Goal: Find contact information: Find contact information

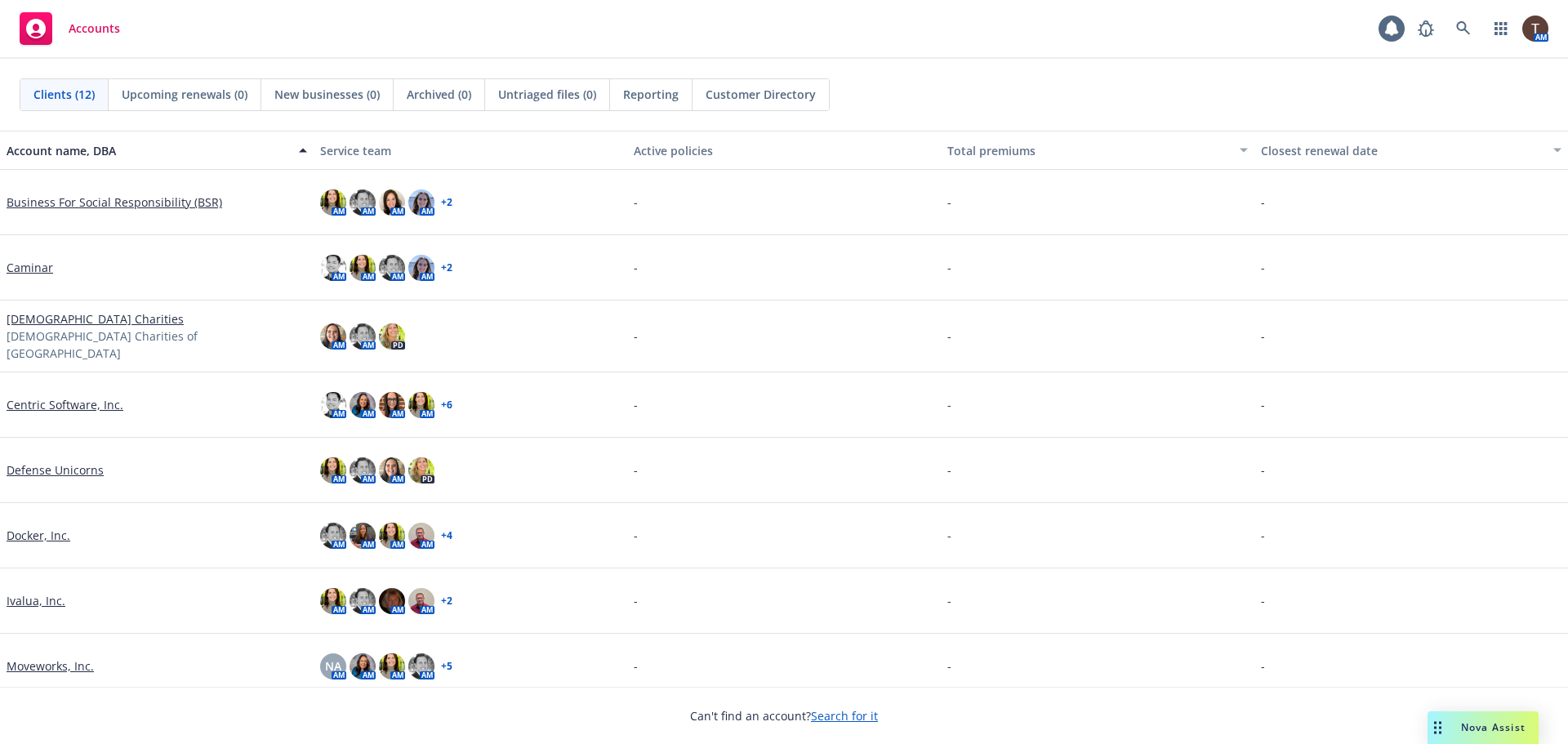
click at [44, 596] on link "Ivalua, Inc." at bounding box center [36, 600] width 59 height 17
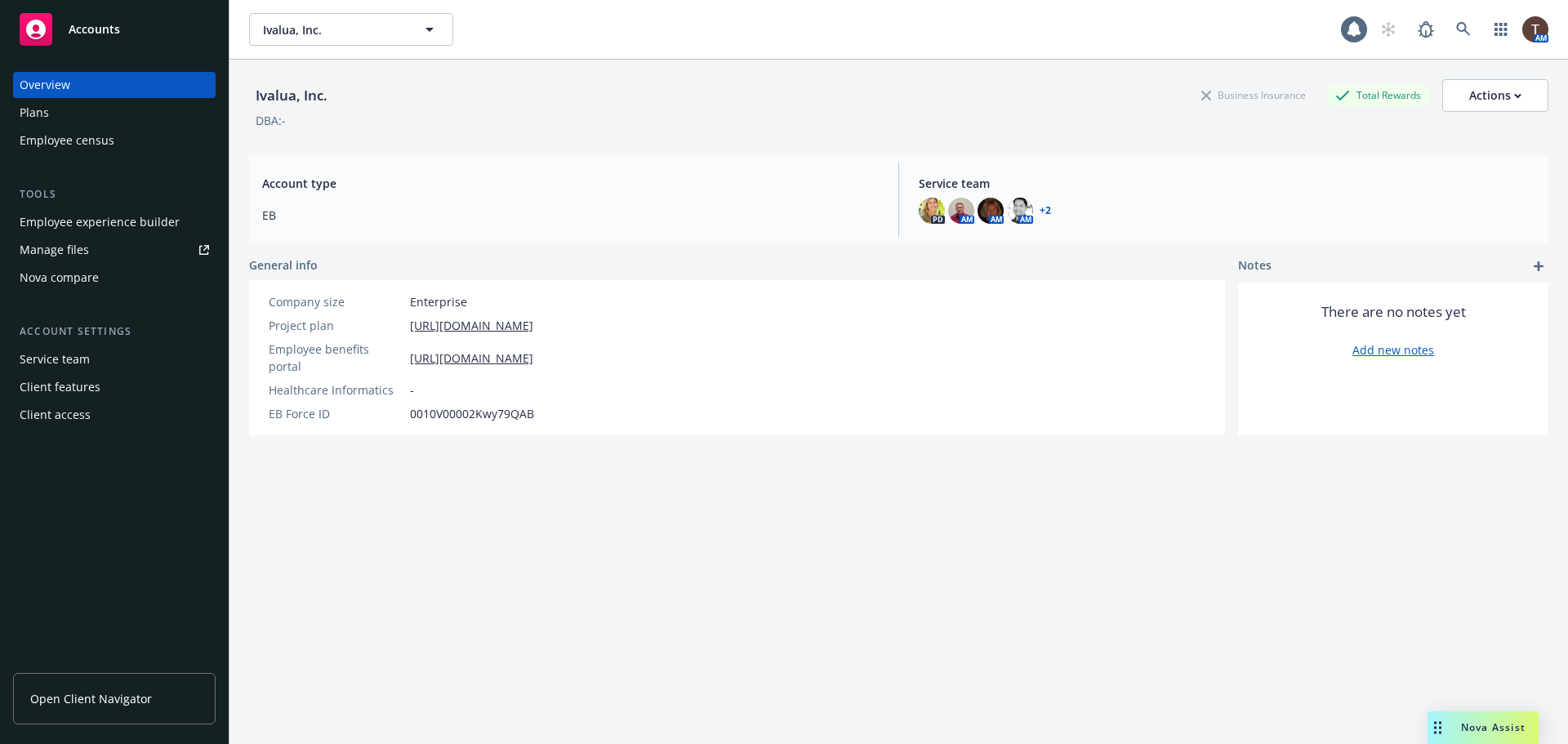
click at [102, 712] on link "Open Client Navigator" at bounding box center [114, 699] width 202 height 51
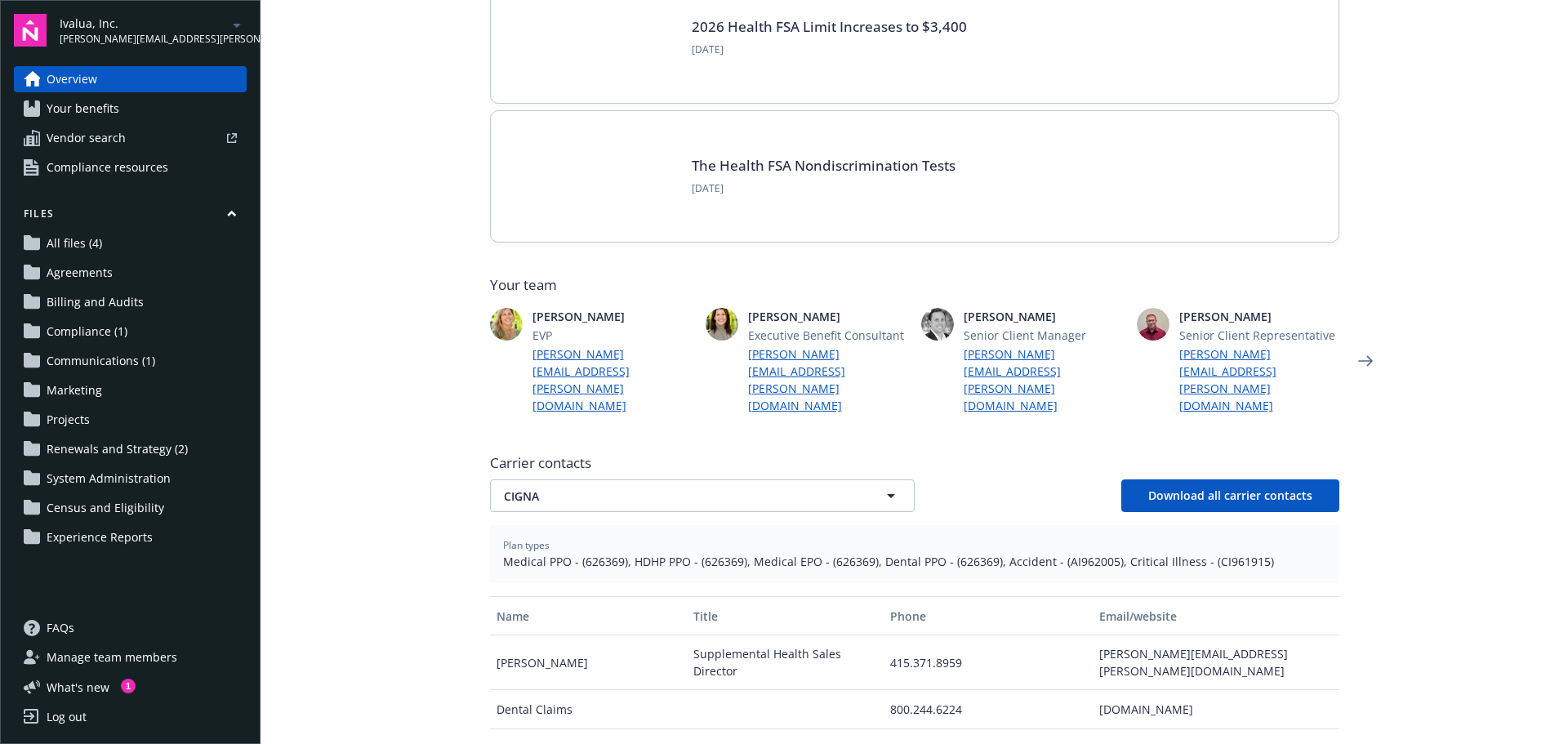
scroll to position [408, 0]
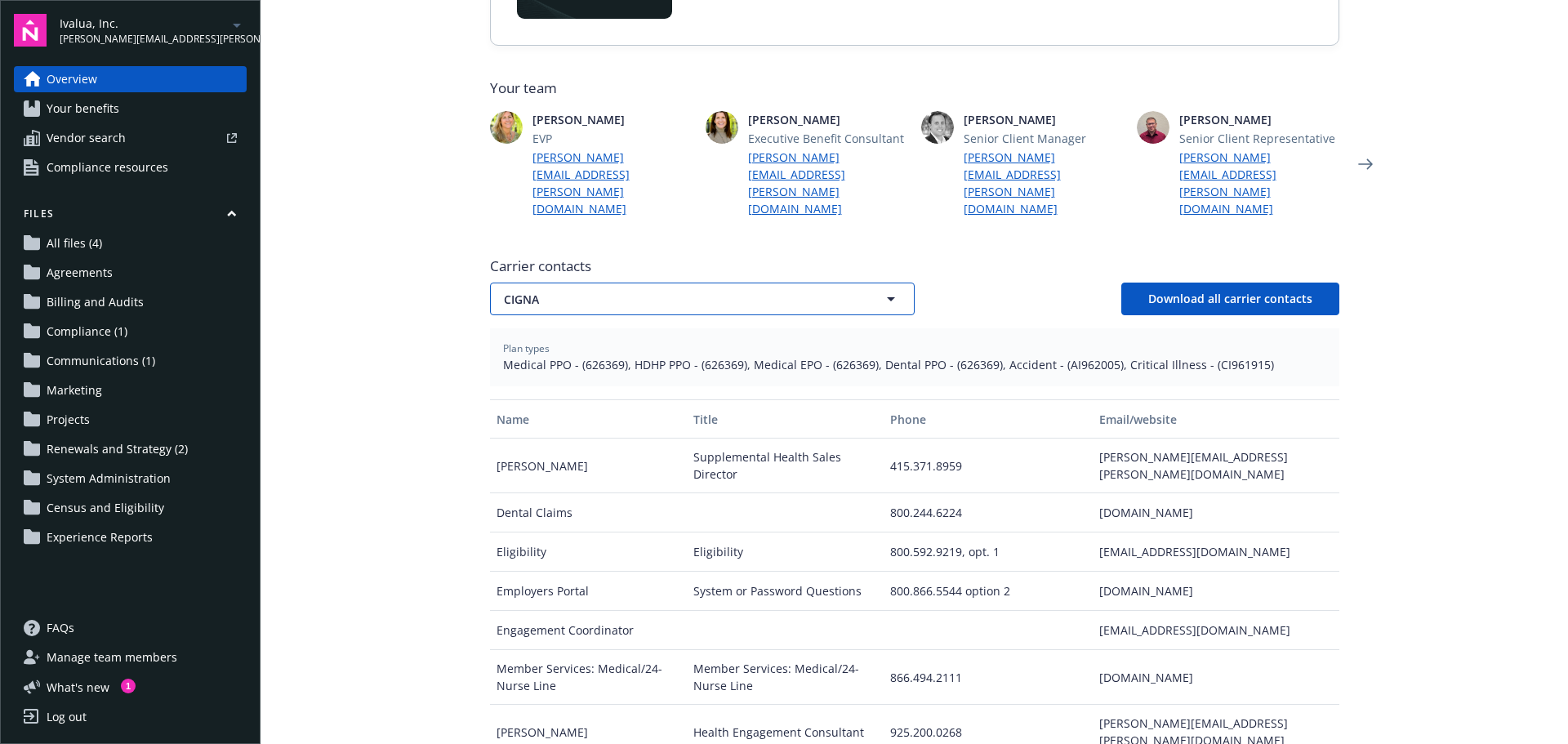
click at [598, 291] on span "CIGNA" at bounding box center [673, 299] width 340 height 17
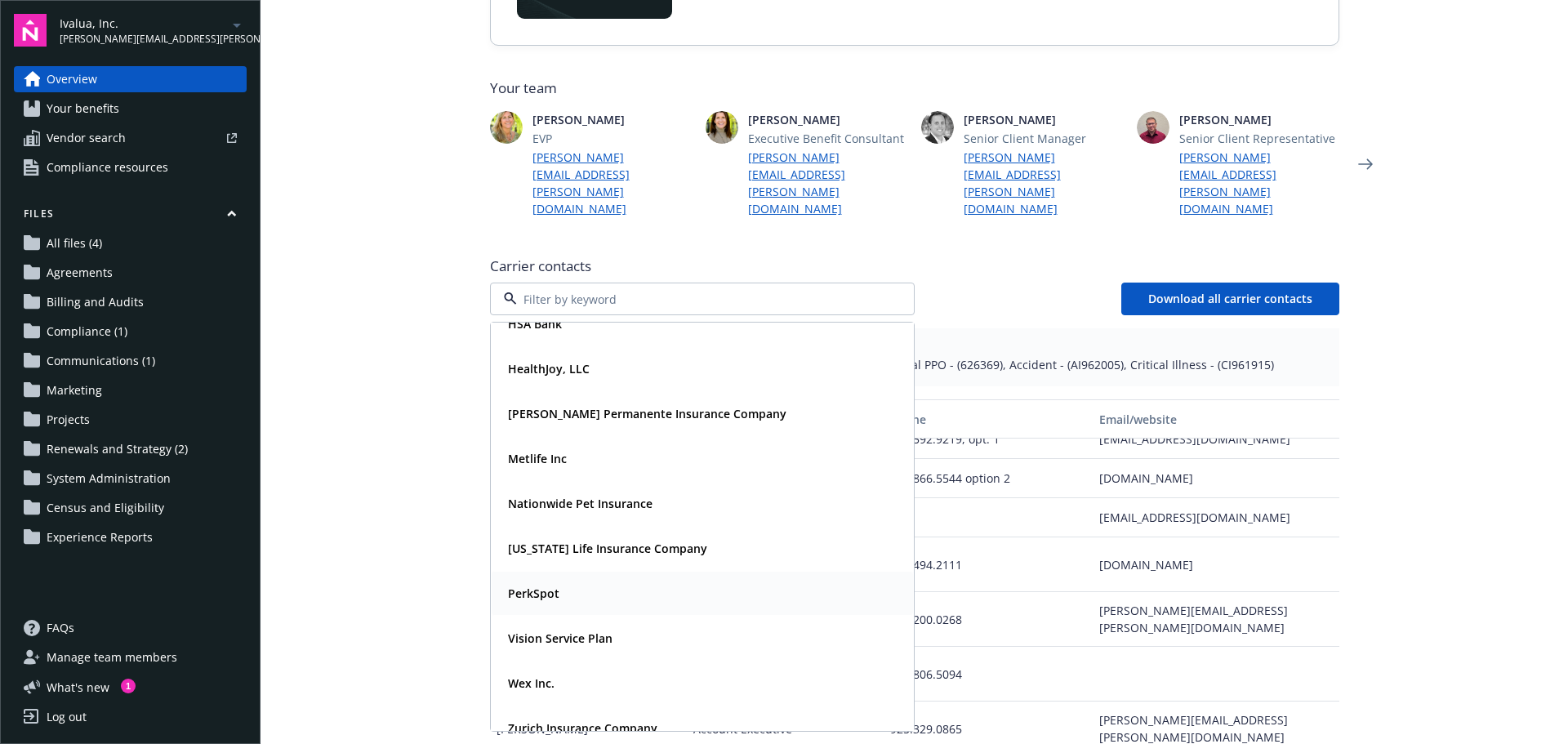
scroll to position [86, 0]
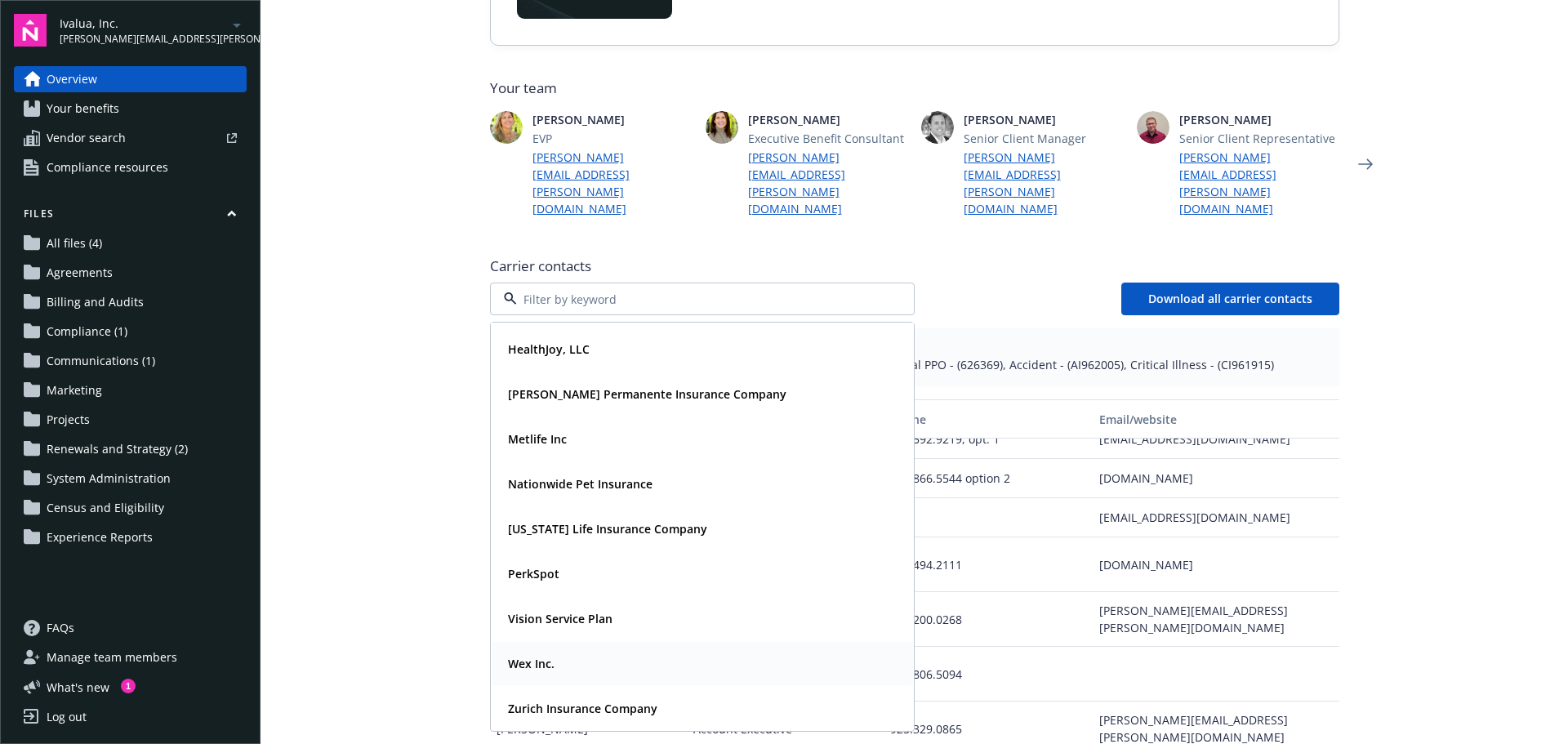
click at [570, 652] on div "Wex Inc." at bounding box center [702, 663] width 402 height 24
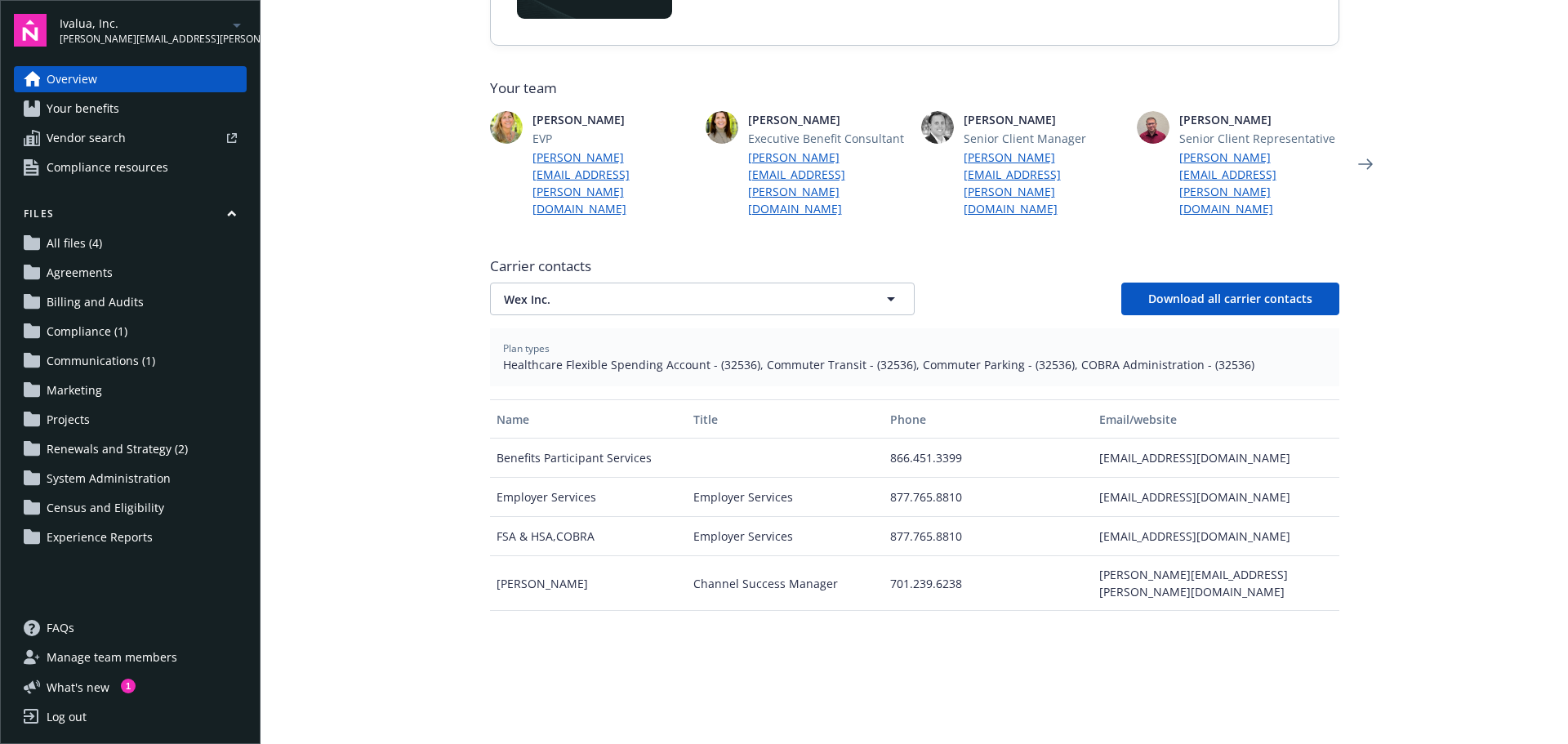
scroll to position [0, 0]
click at [1185, 517] on div "cobraemployerservices@wexhealth.com" at bounding box center [1215, 537] width 246 height 39
copy div "cobraemployerservices@wexhealth.com"
